Goal: Obtain resource: Obtain resource

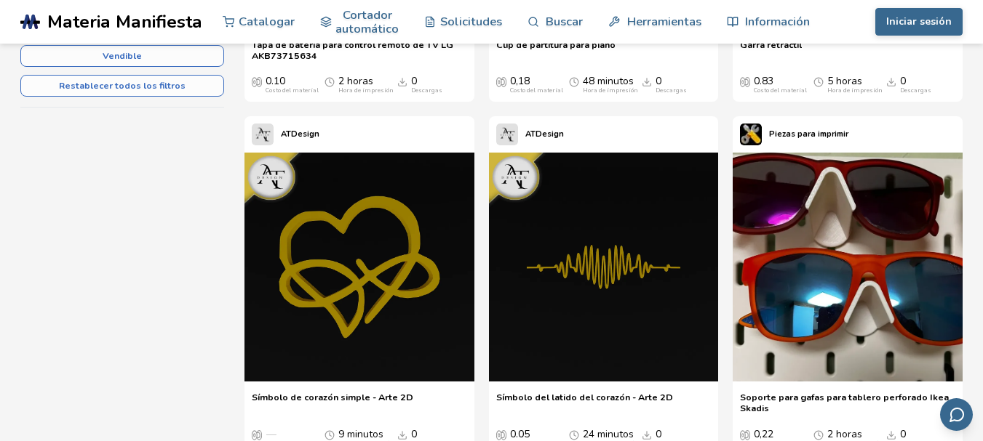
scroll to position [487, 0]
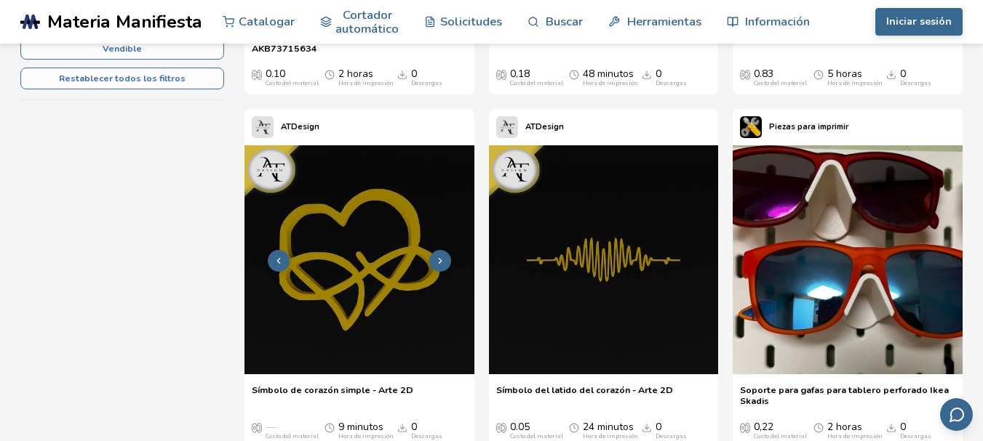
click at [429, 214] on img at bounding box center [359, 260] width 230 height 230
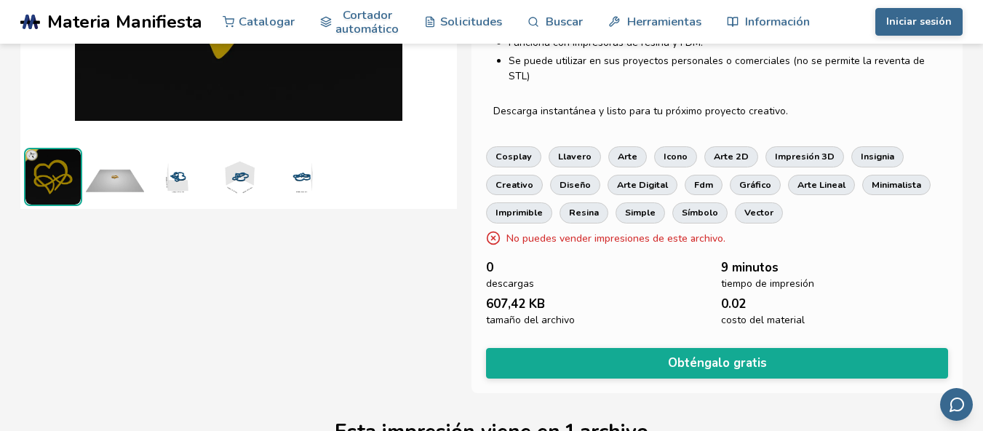
scroll to position [341, 0]
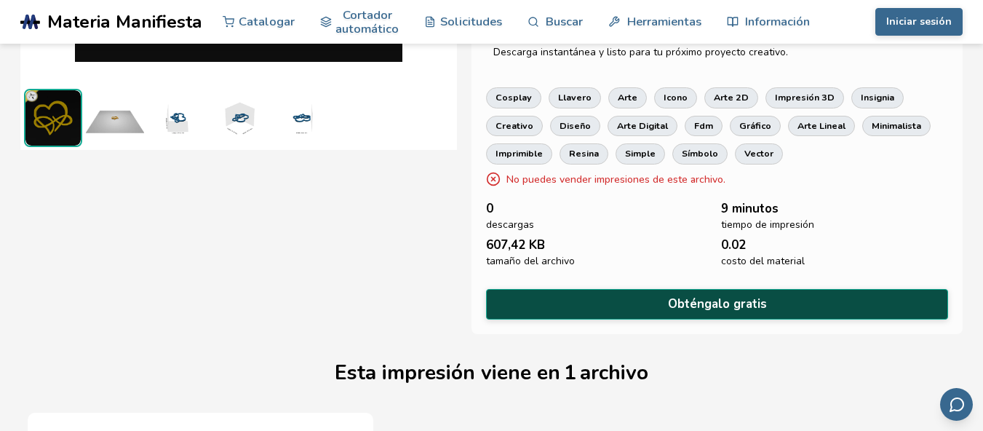
click at [716, 295] on font "Obténgalo gratis" at bounding box center [717, 303] width 99 height 17
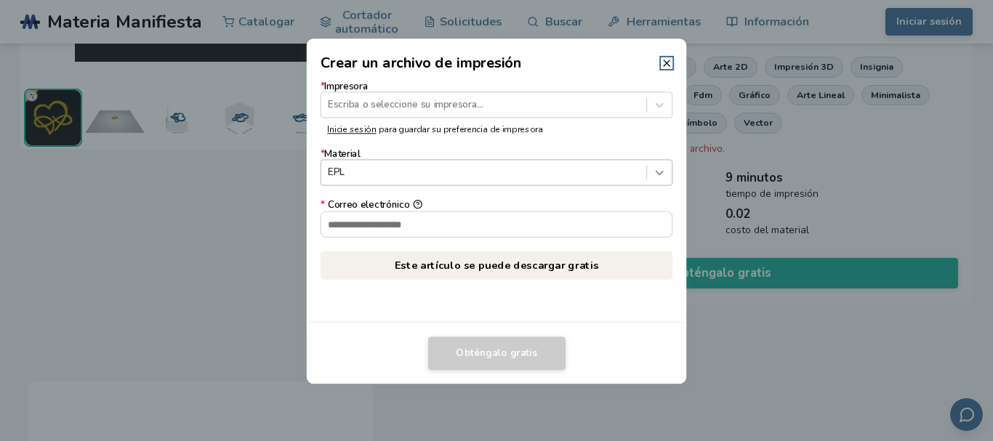
click at [662, 176] on icon at bounding box center [660, 173] width 14 height 14
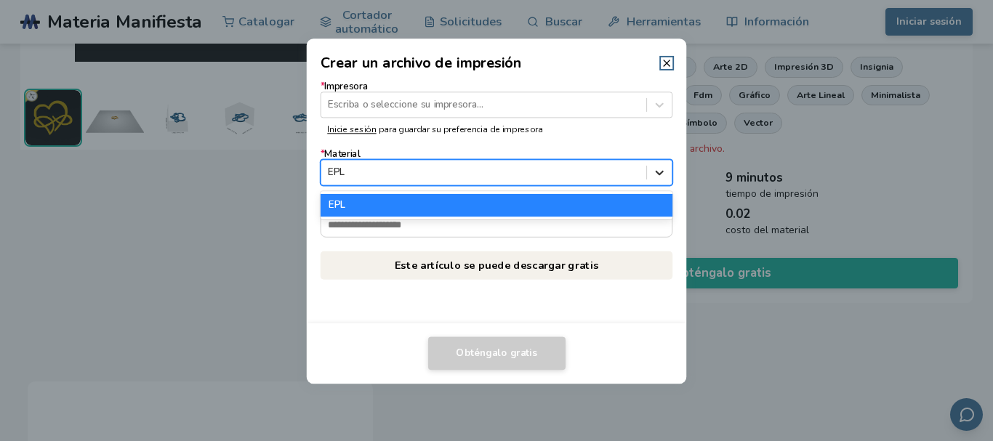
click at [662, 176] on icon at bounding box center [660, 173] width 14 height 14
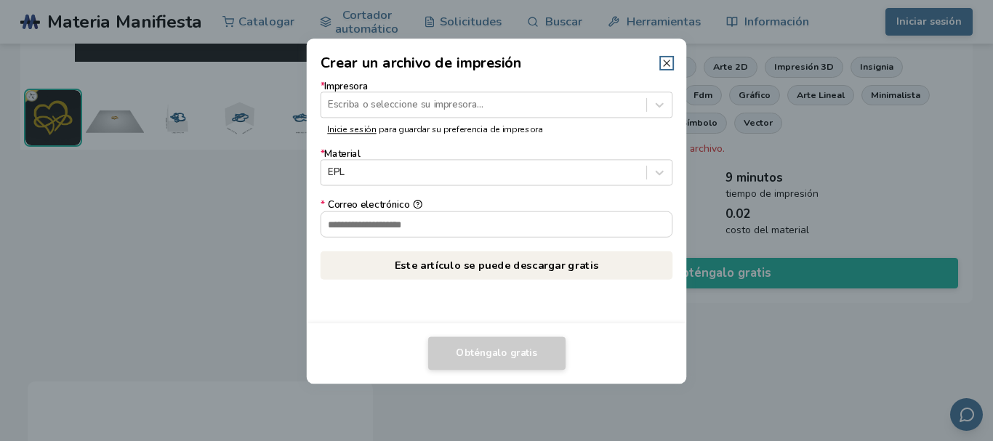
click at [669, 58] on icon at bounding box center [667, 63] width 12 height 12
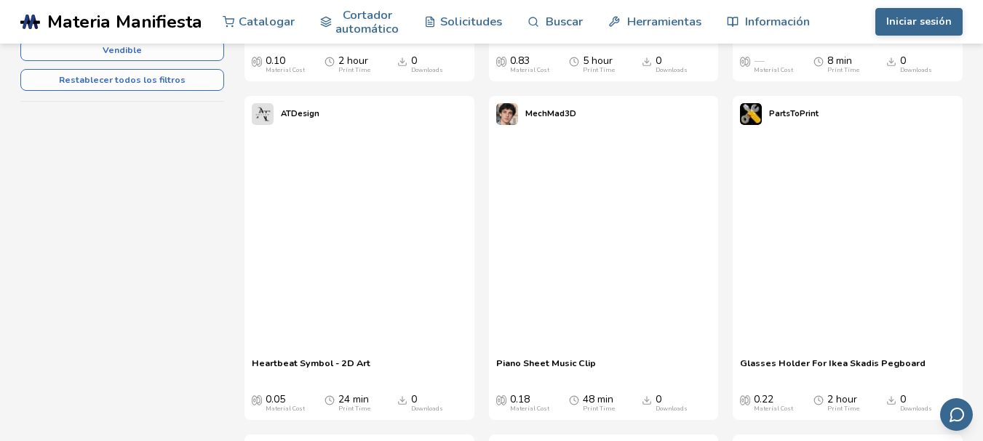
scroll to position [487, 0]
